Goal: Information Seeking & Learning: Learn about a topic

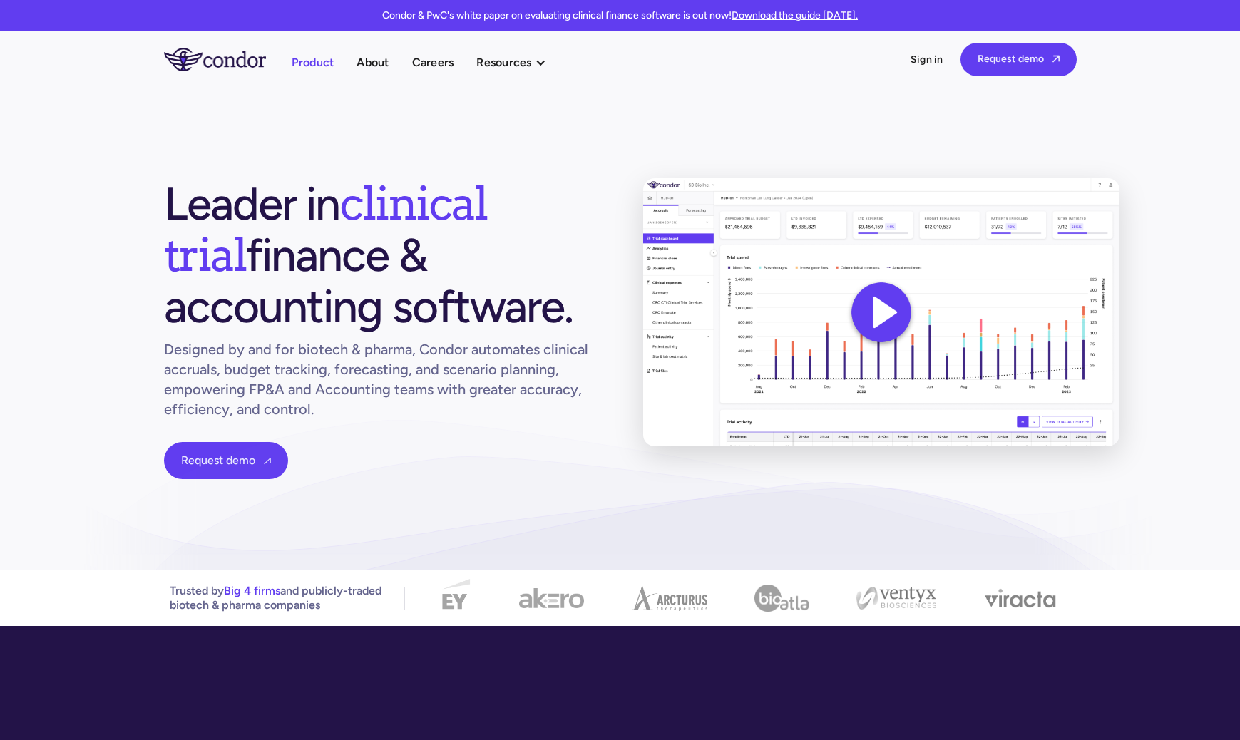
click at [322, 67] on link "Product" at bounding box center [313, 62] width 43 height 19
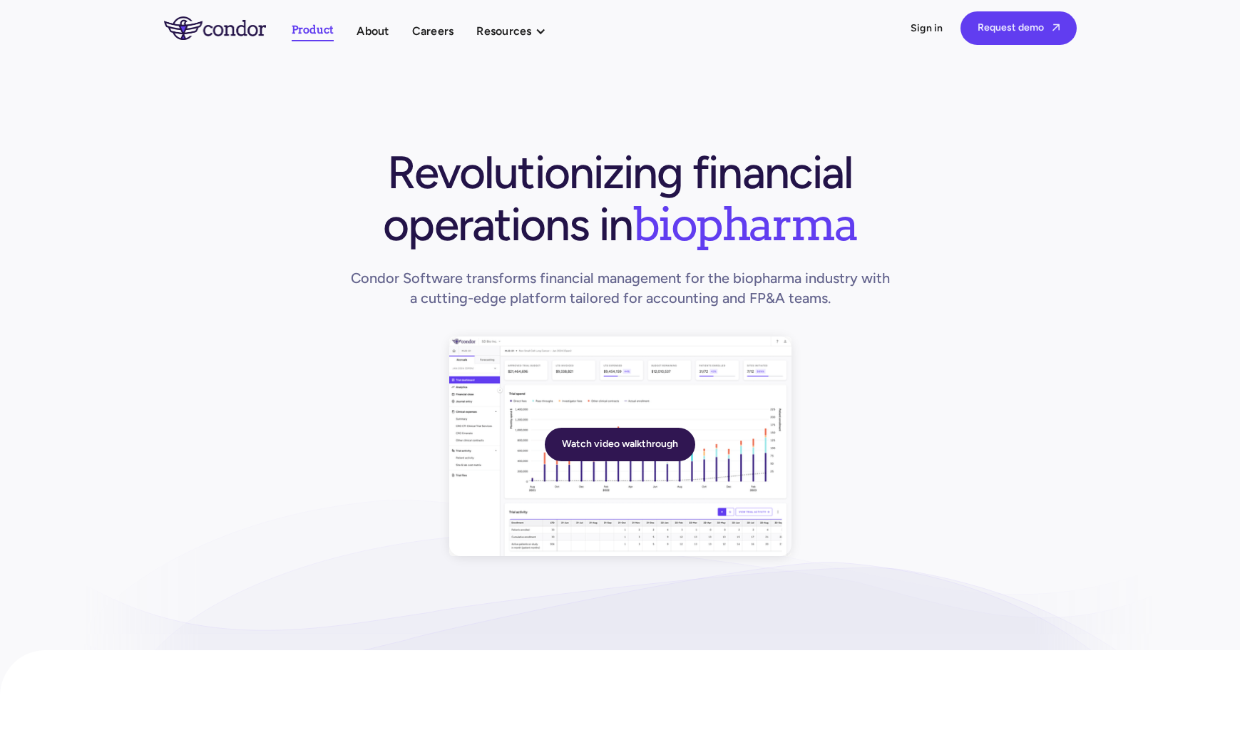
click at [637, 435] on link "Watch video walkthrough" at bounding box center [620, 445] width 150 height 34
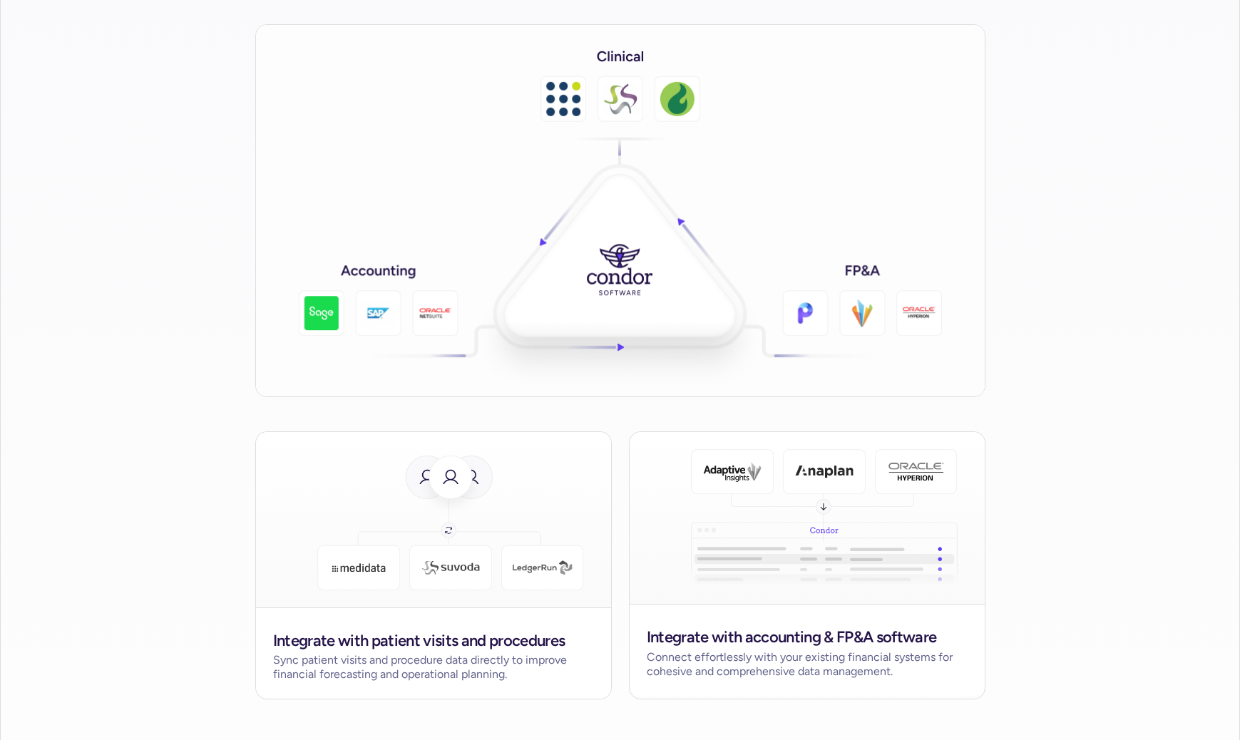
scroll to position [2271, 0]
